Goal: Information Seeking & Learning: Find specific fact

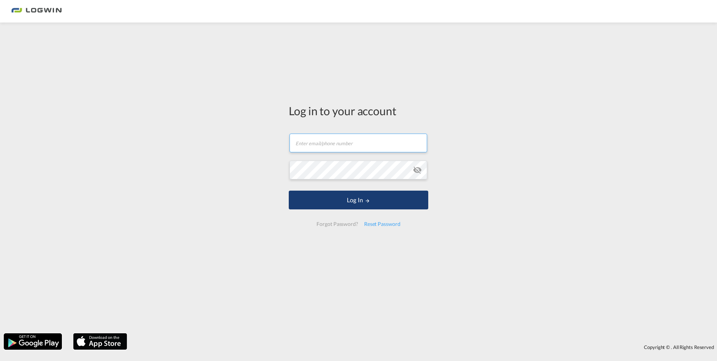
type input "[PERSON_NAME][EMAIL_ADDRESS][PERSON_NAME][DOMAIN_NAME]"
click at [358, 203] on button "Log In" at bounding box center [359, 200] width 140 height 19
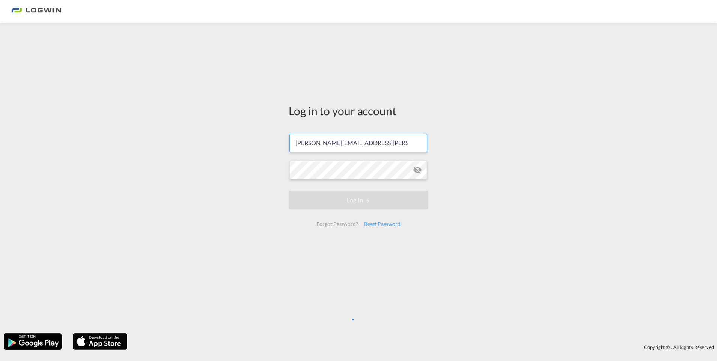
scroll to position [0, 3]
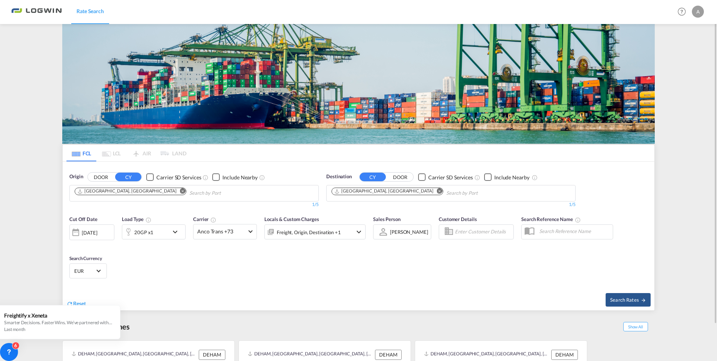
click at [437, 190] on md-icon "Remove" at bounding box center [440, 191] width 6 height 6
click at [376, 193] on body "Rate Search Rate Search Help Resources Product Release A My Profile Logout FCL …" at bounding box center [358, 180] width 717 height 361
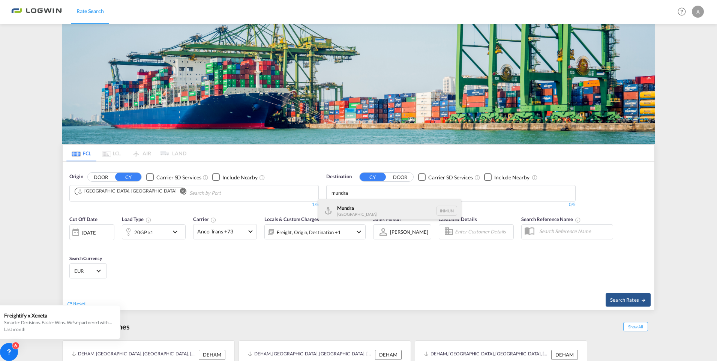
type input "mundra"
drag, startPoint x: 361, startPoint y: 201, endPoint x: 357, endPoint y: 207, distance: 7.3
drag, startPoint x: 357, startPoint y: 207, endPoint x: 346, endPoint y: 207, distance: 10.9
click at [346, 207] on div "Mundra [GEOGRAPHIC_DATA] INMUN" at bounding box center [389, 210] width 143 height 23
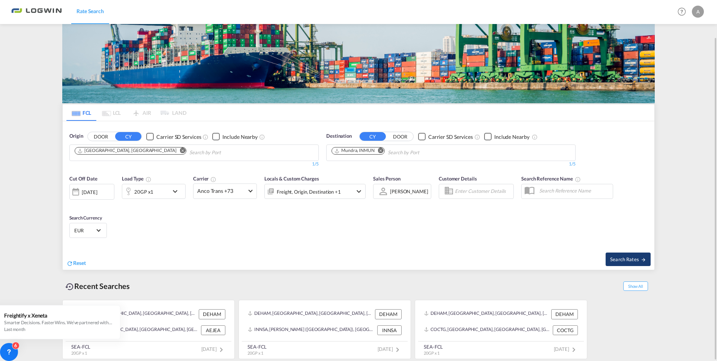
click at [633, 260] on span "Search Rates" at bounding box center [628, 259] width 36 height 6
type input "DEHAM to INMUN / [DATE]"
